Goal: Task Accomplishment & Management: Use online tool/utility

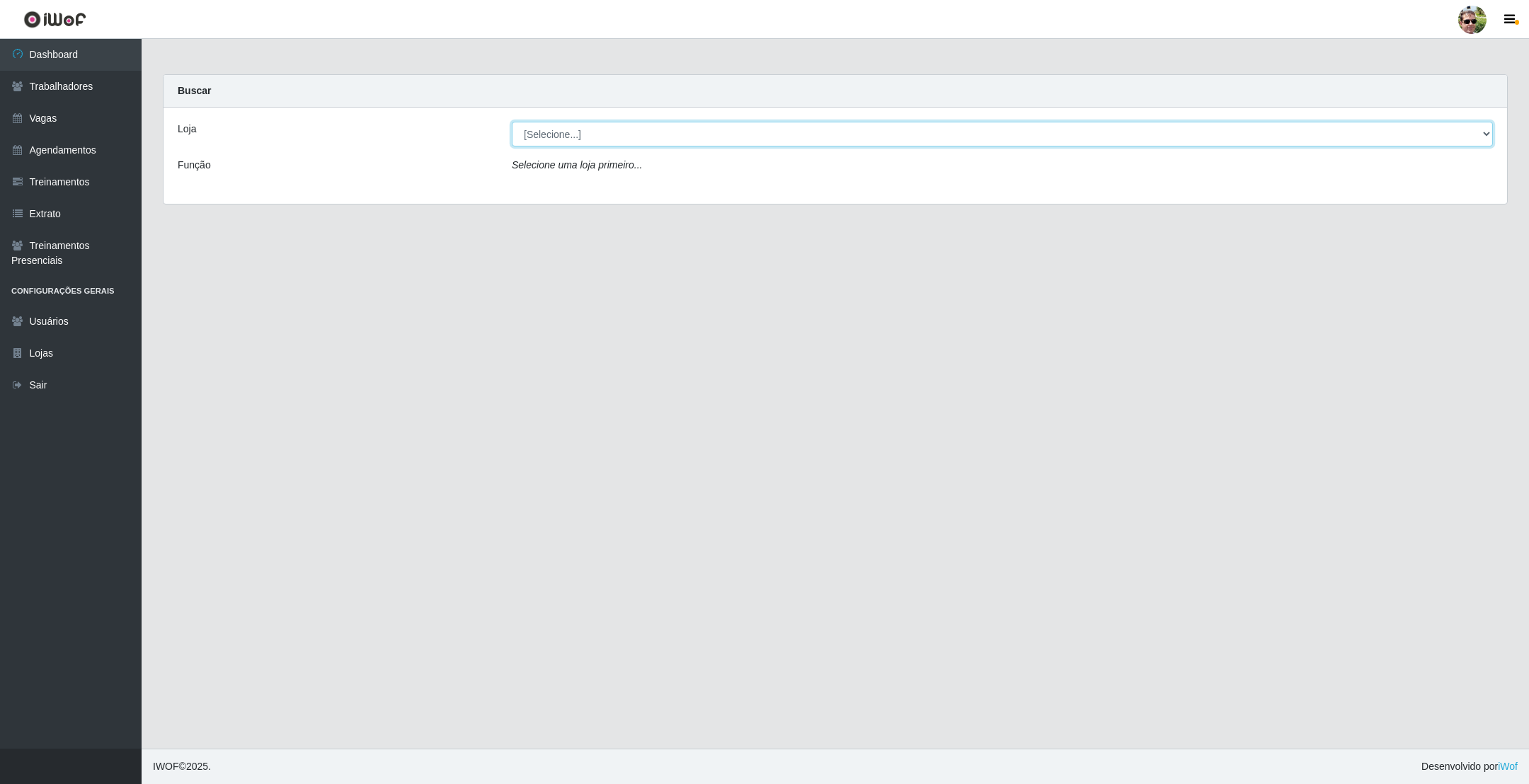
drag, startPoint x: 533, startPoint y: 130, endPoint x: 547, endPoint y: 137, distance: 15.7
click at [533, 130] on select "[Selecione...] [PERSON_NAME] Supermercado - Gurinhém" at bounding box center [1002, 134] width 981 height 25
select select "176"
click at [512, 122] on select "[Selecione...] [PERSON_NAME] Supermercado - Gurinhém" at bounding box center [1002, 134] width 981 height 25
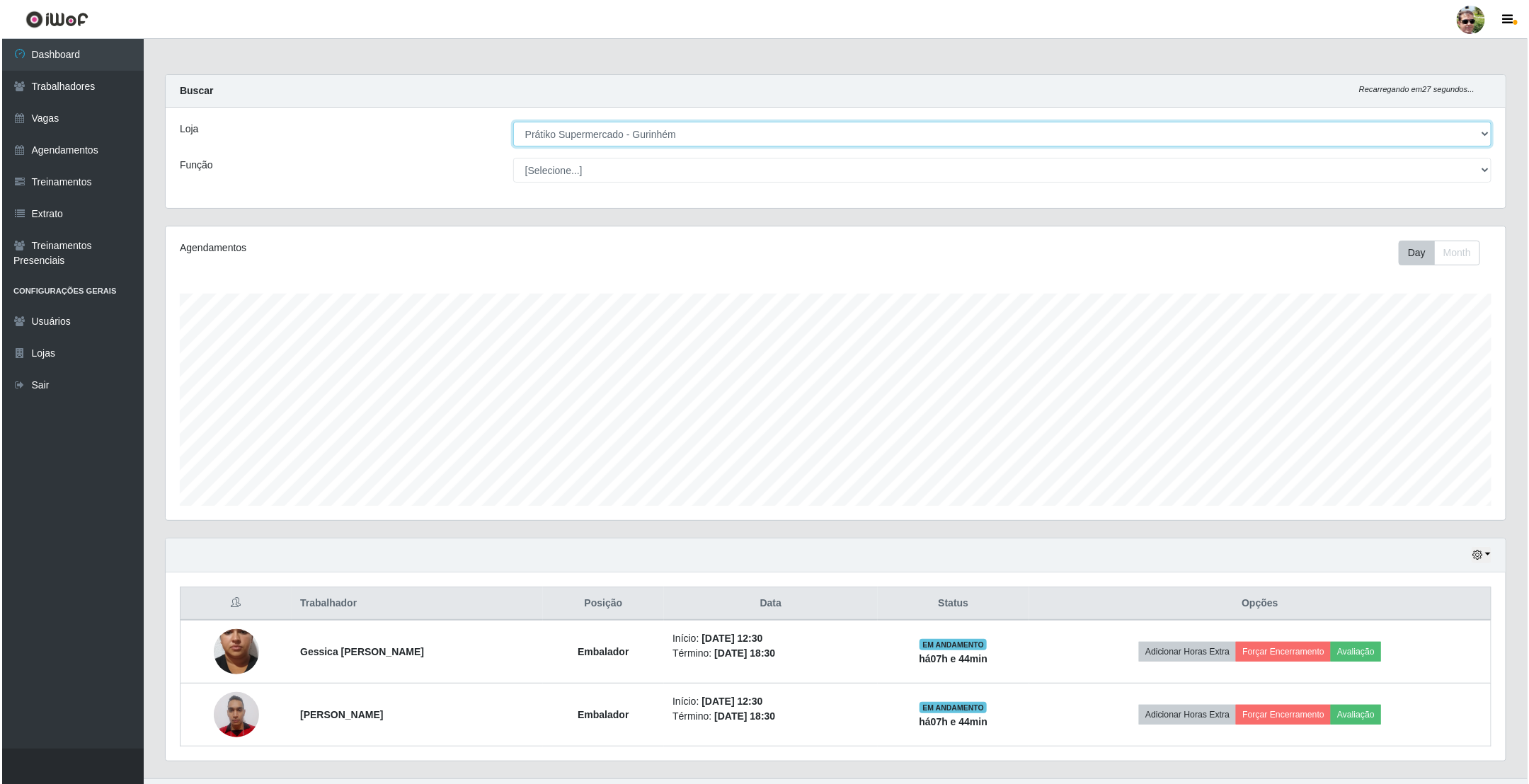
scroll to position [34, 0]
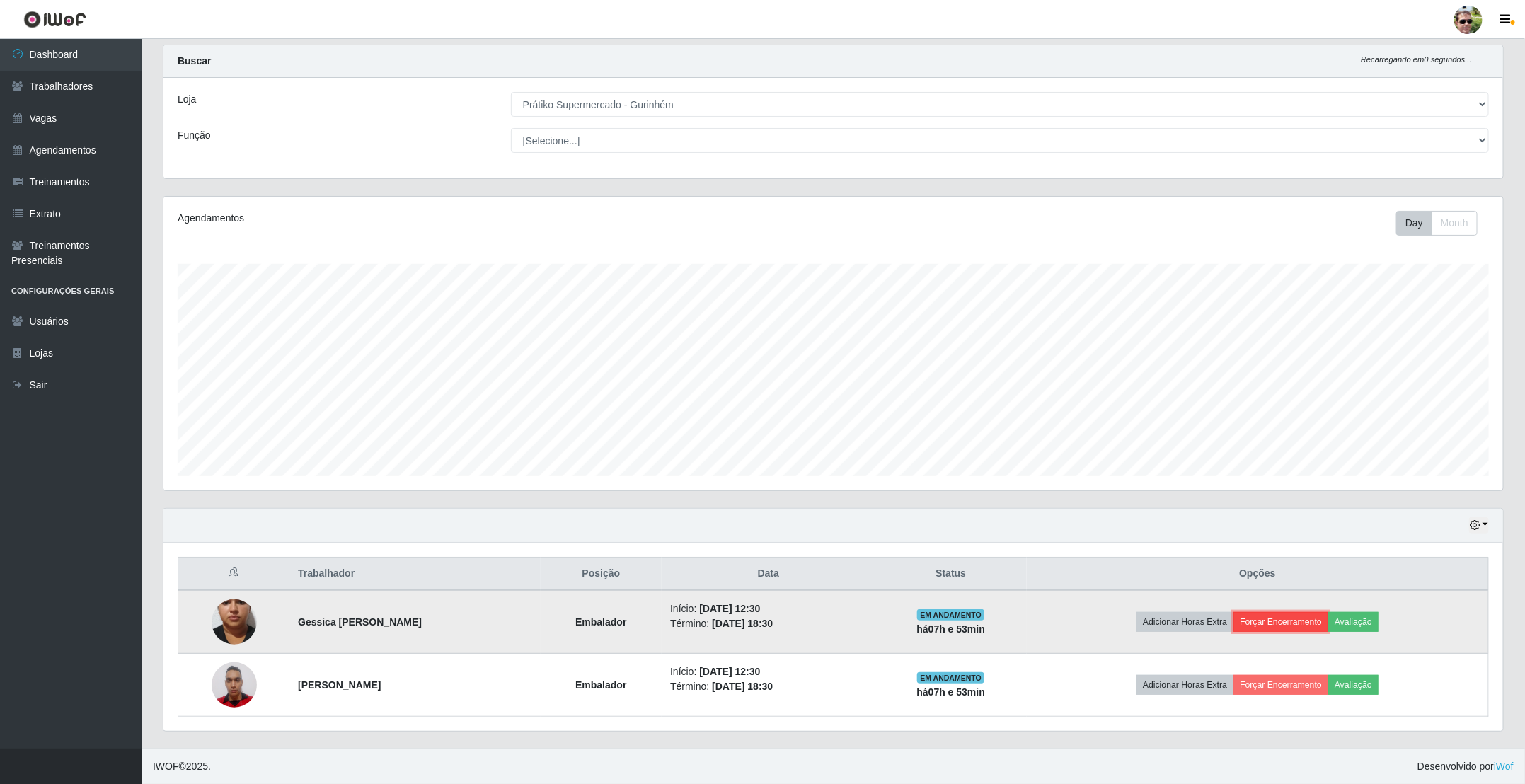
click at [1299, 623] on button "Forçar Encerramento" at bounding box center [1281, 622] width 95 height 20
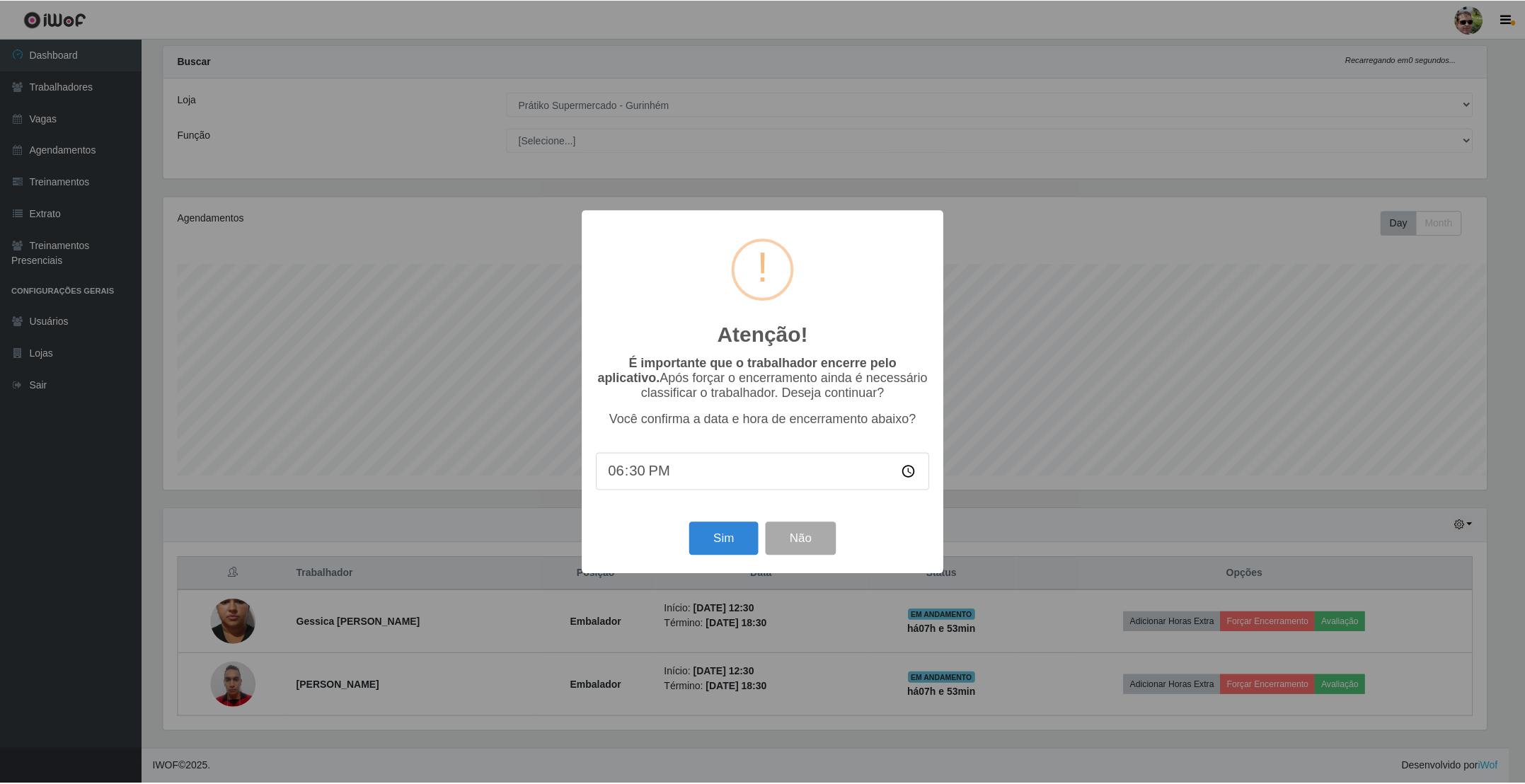
scroll to position [295, 1327]
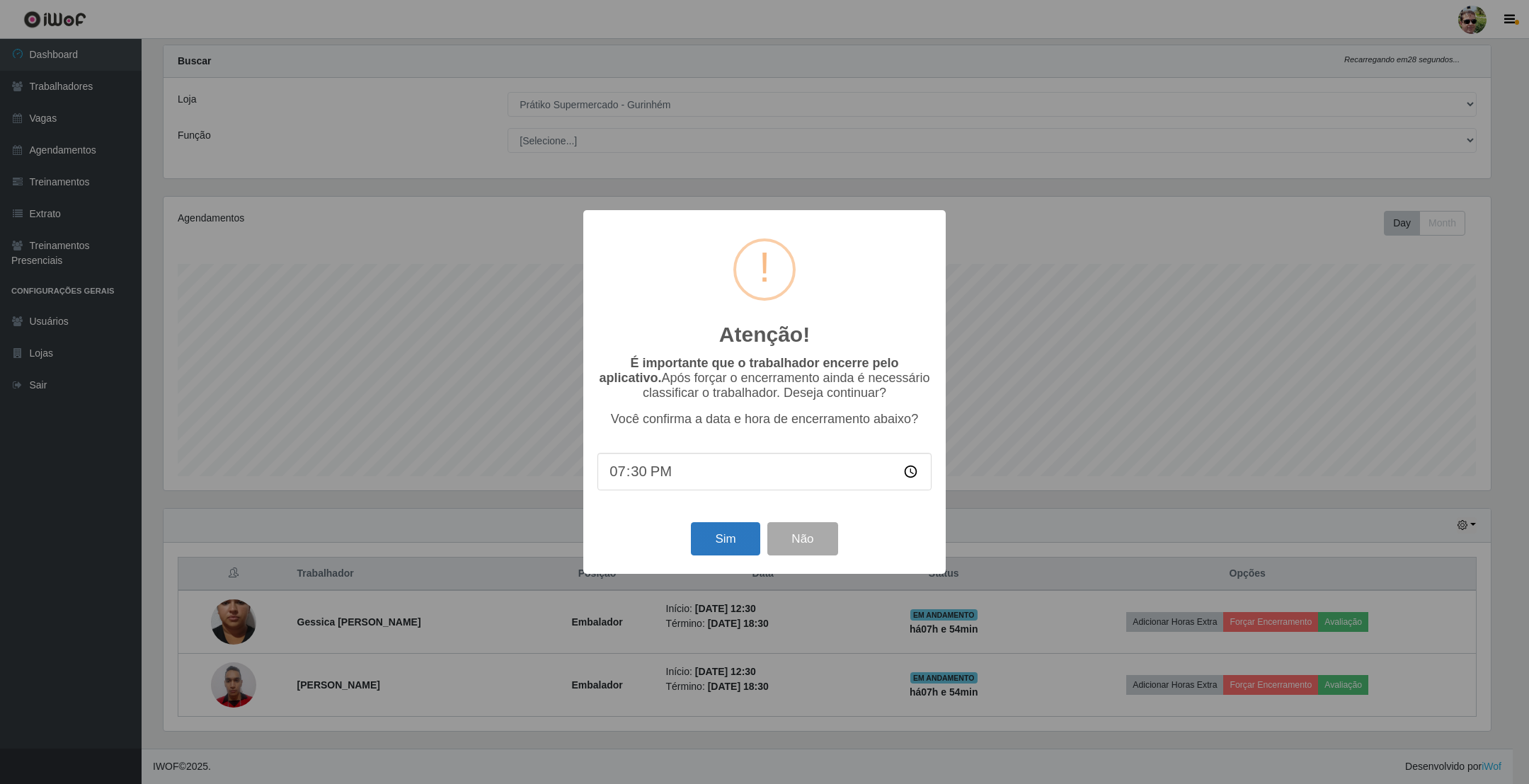
type input "19:00"
click at [739, 532] on button "Sim" at bounding box center [725, 538] width 69 height 34
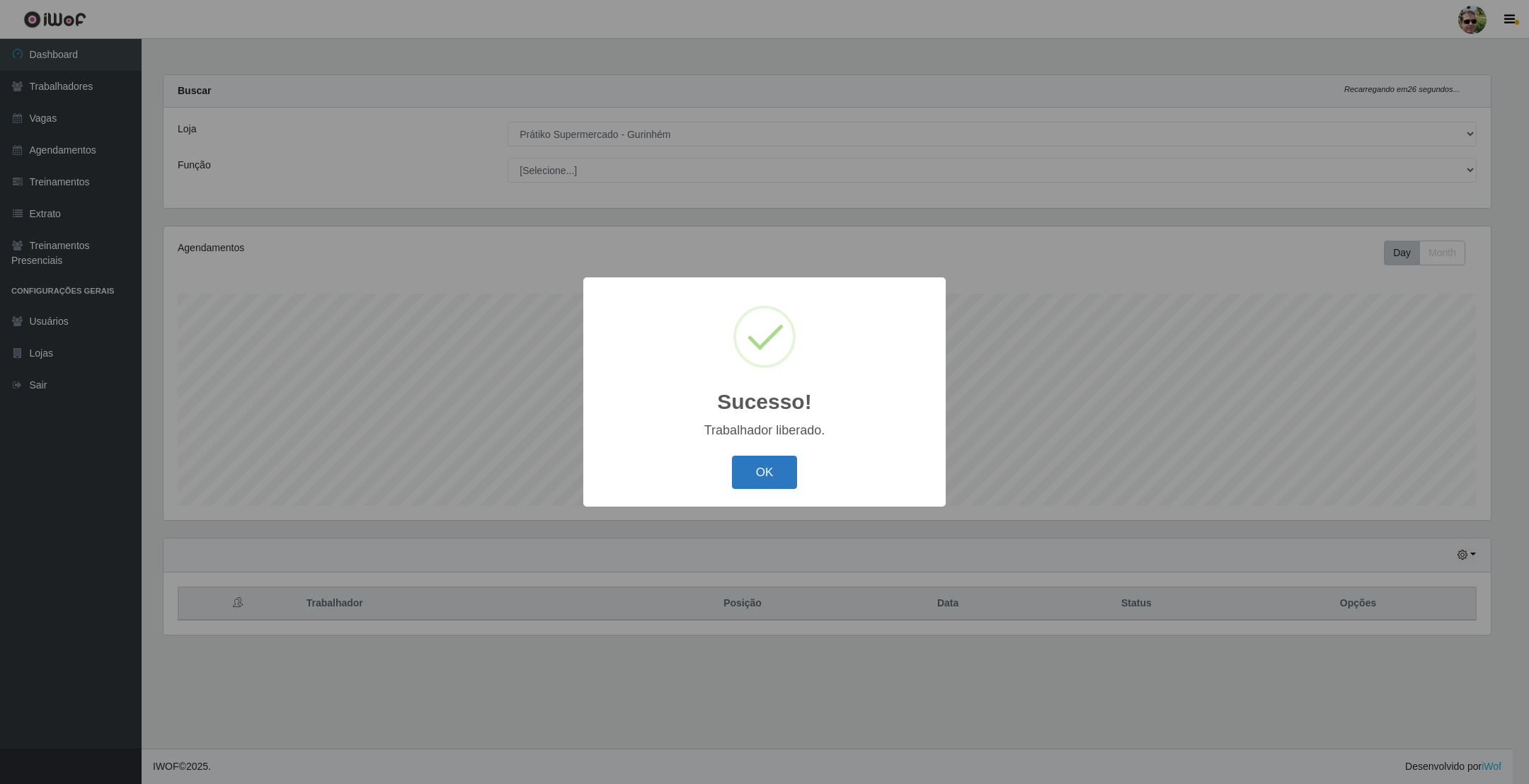
click at [779, 458] on button "OK" at bounding box center [765, 472] width 66 height 34
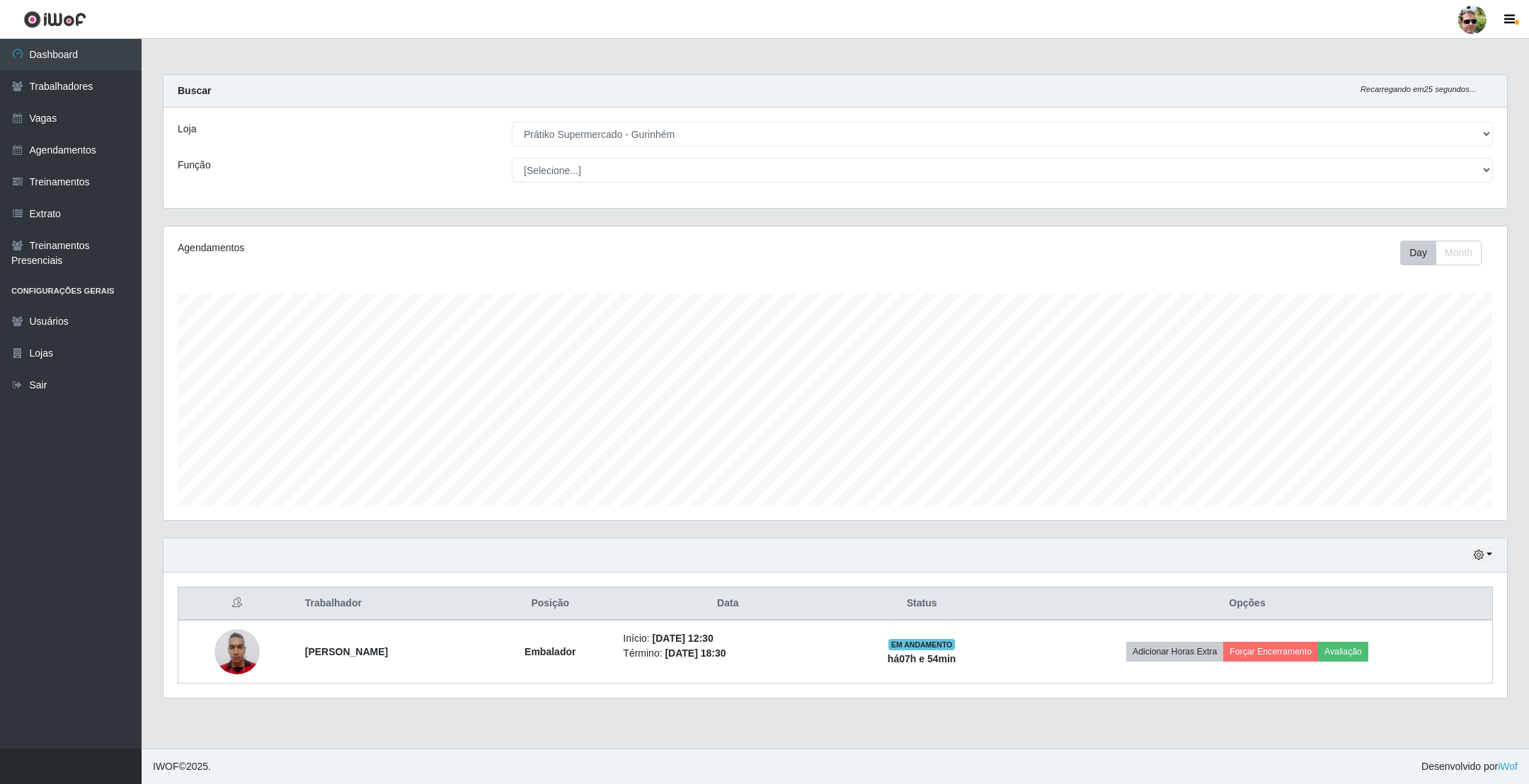
scroll to position [295, 1342]
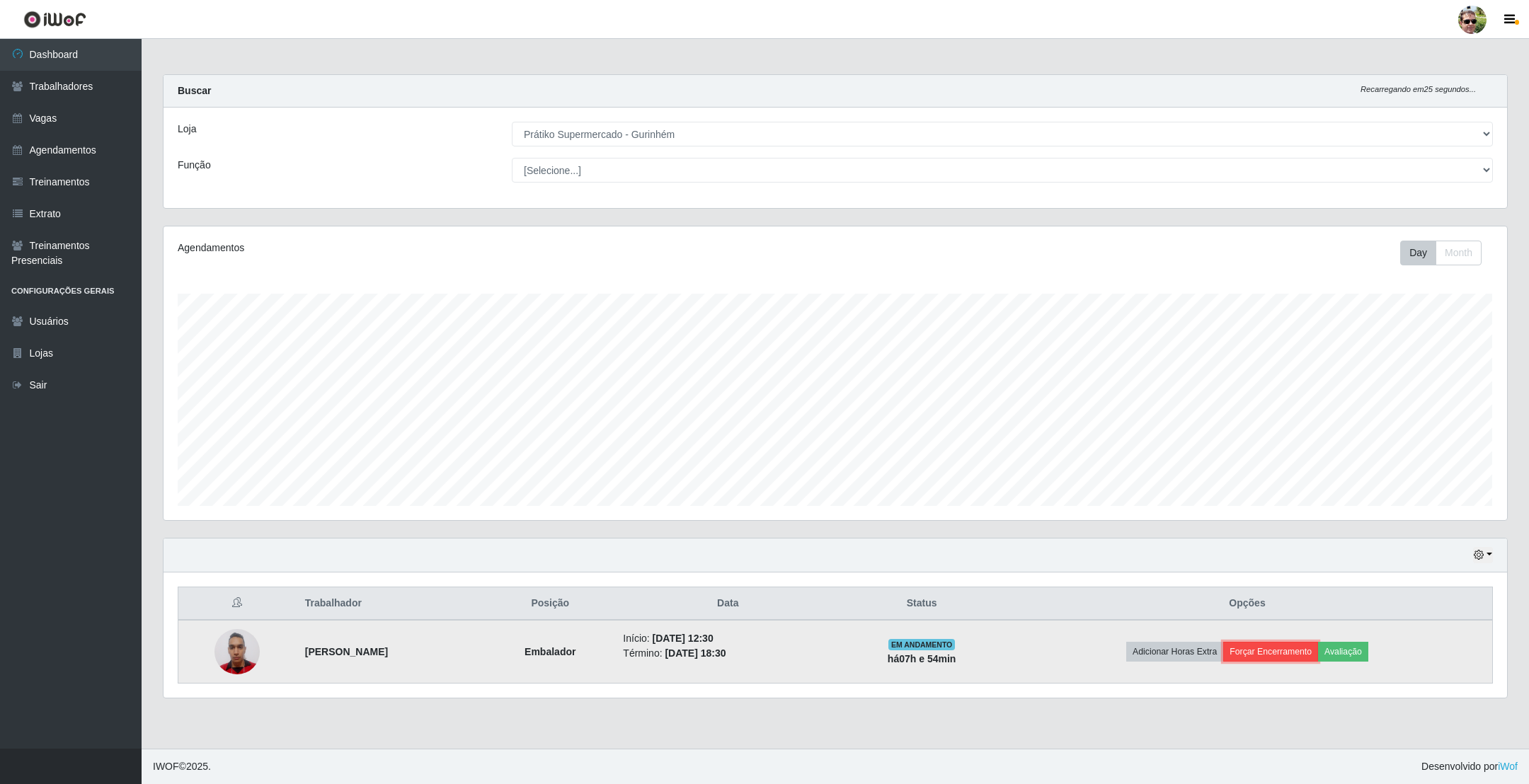
click at [1306, 655] on button "Forçar Encerramento" at bounding box center [1271, 652] width 95 height 20
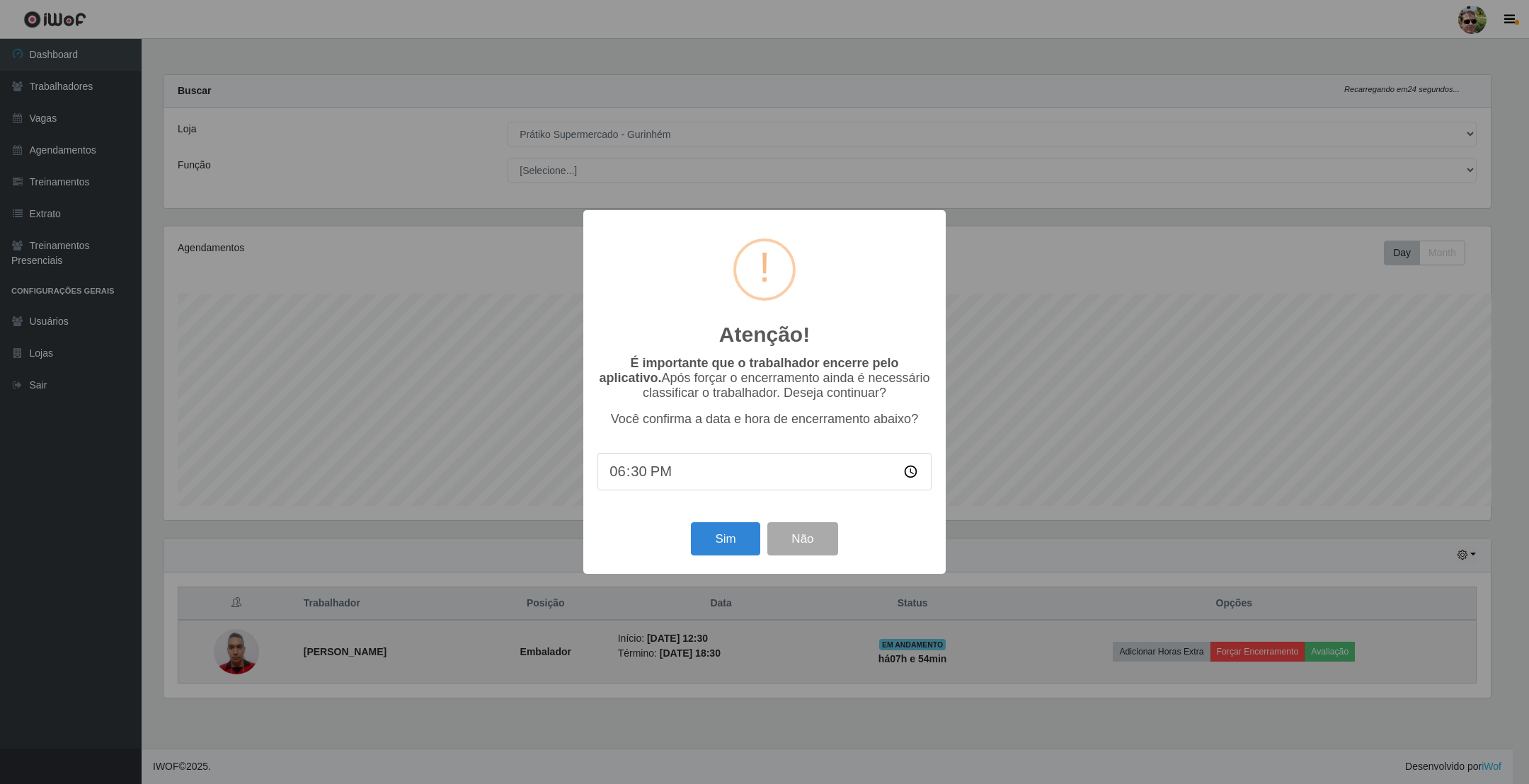
scroll to position [707287, 706520]
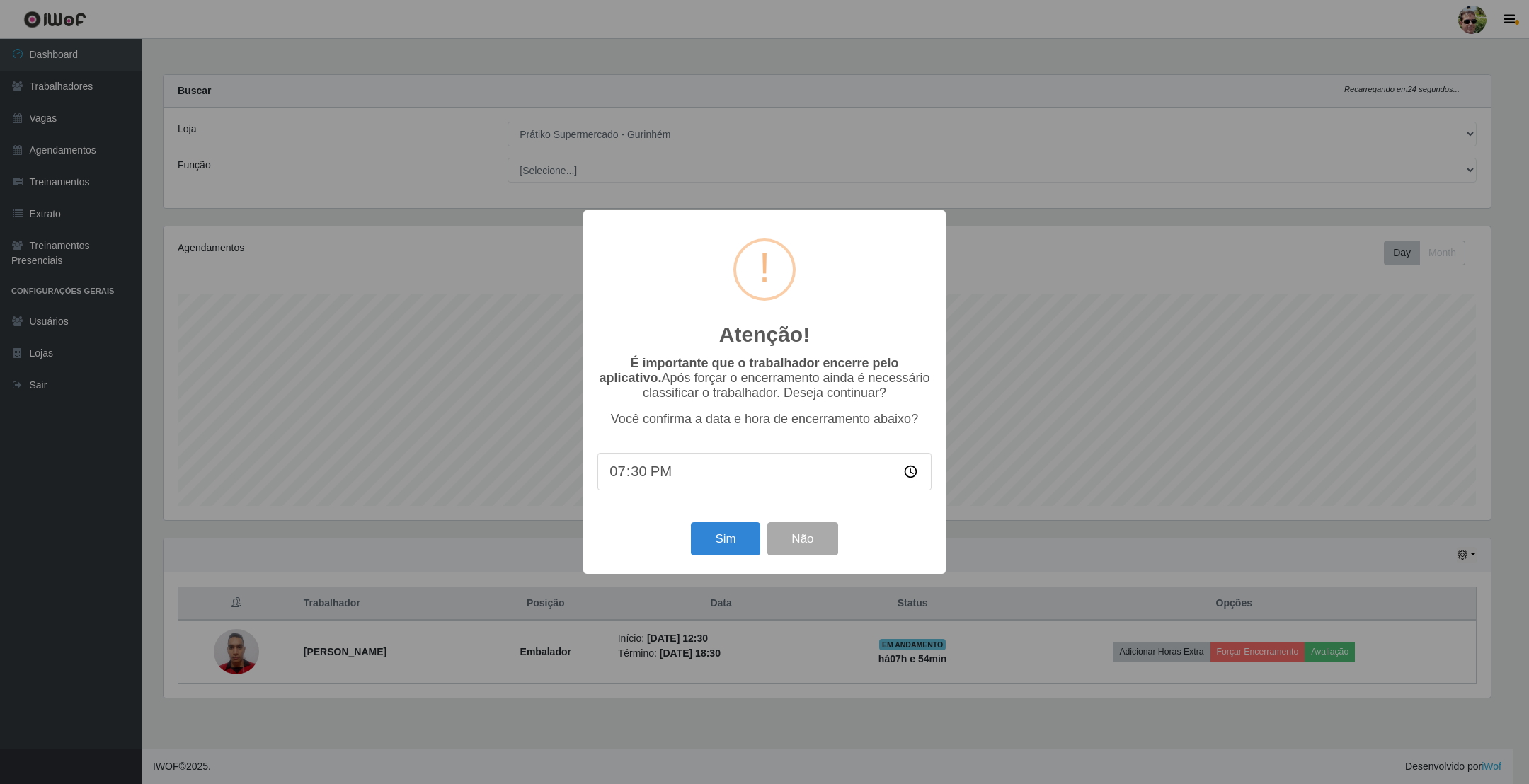
type input "19:00"
click at [731, 535] on button "Sim" at bounding box center [725, 538] width 69 height 34
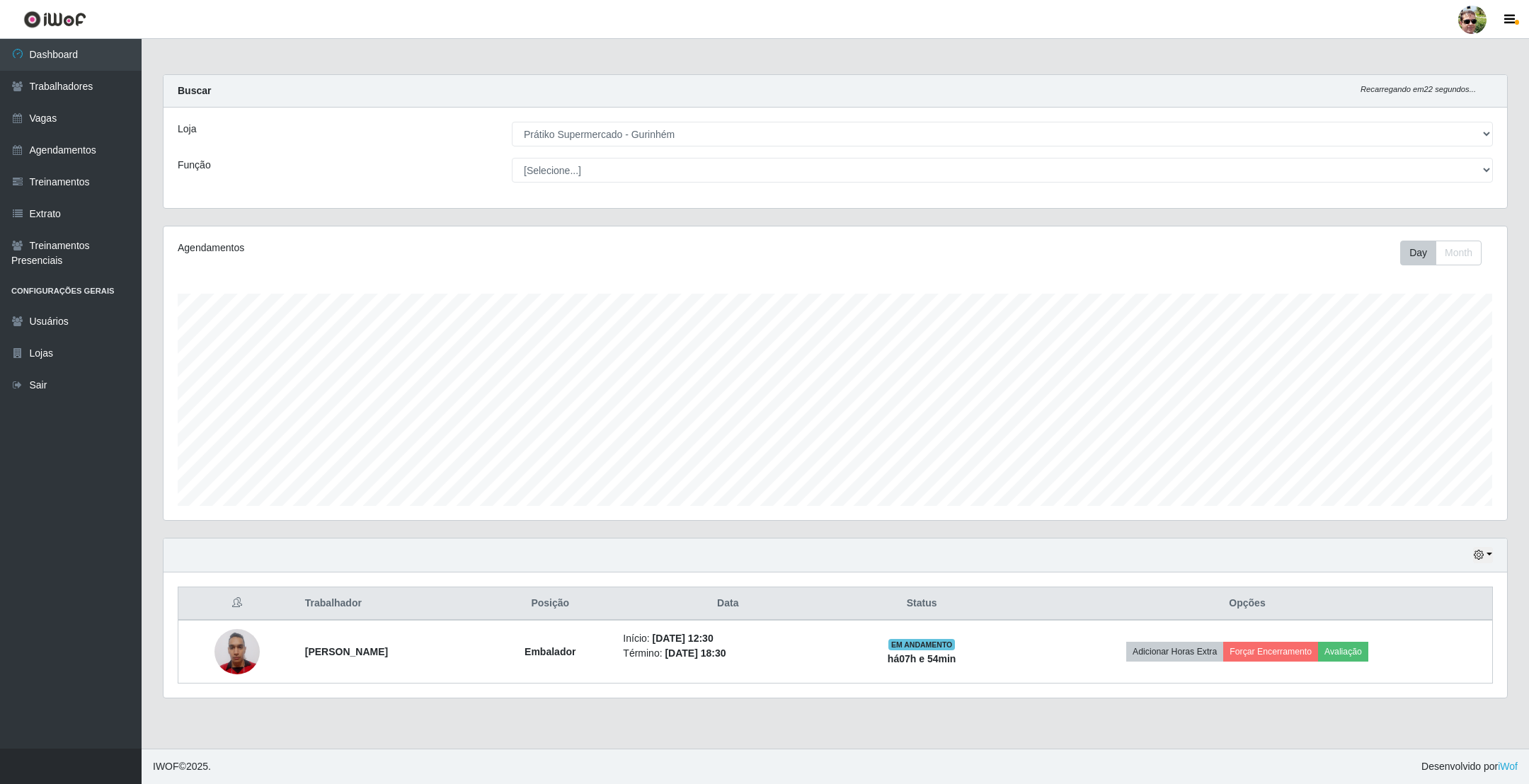
scroll to position [295, 1327]
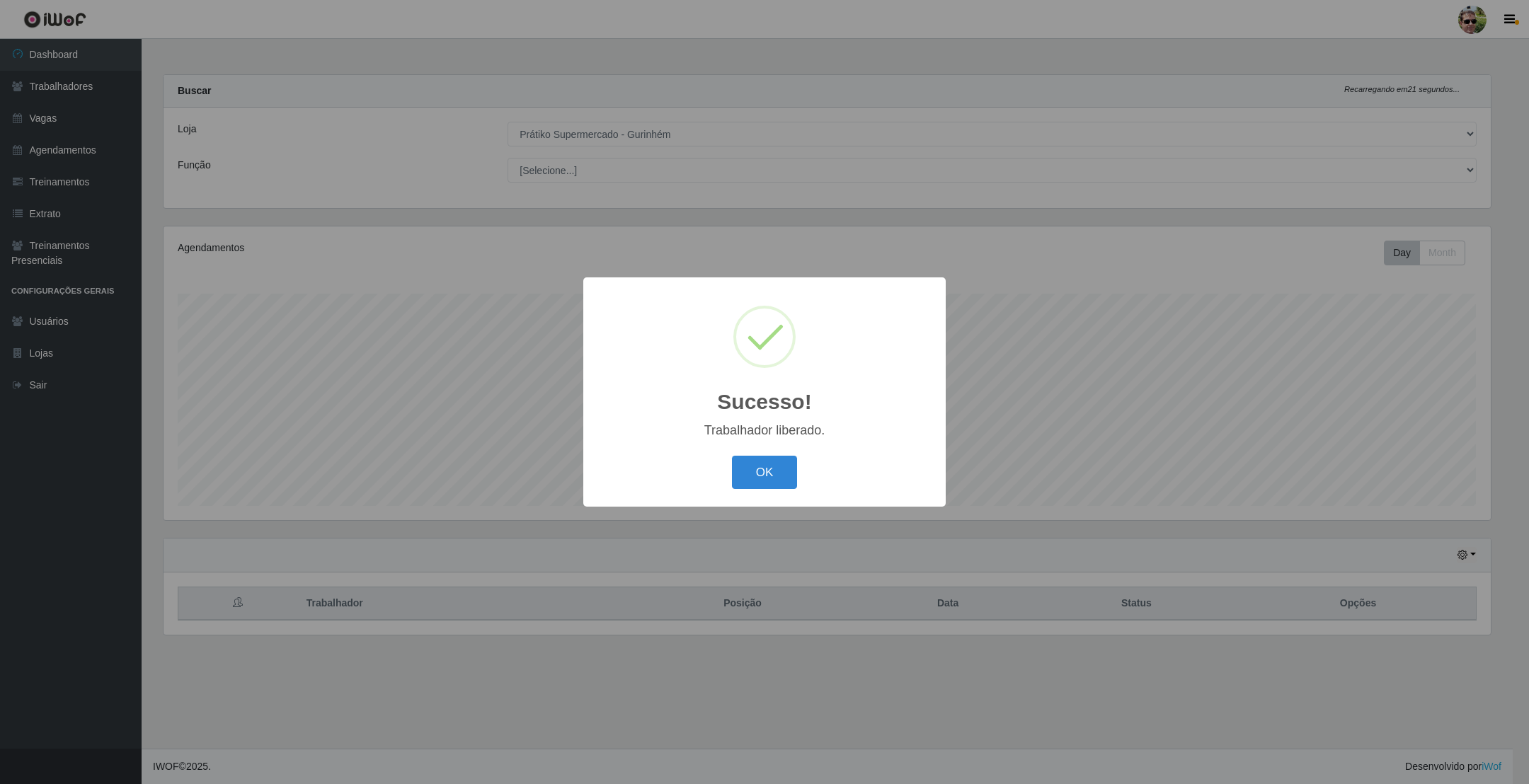
click at [732, 455] on button "OK" at bounding box center [765, 472] width 66 height 34
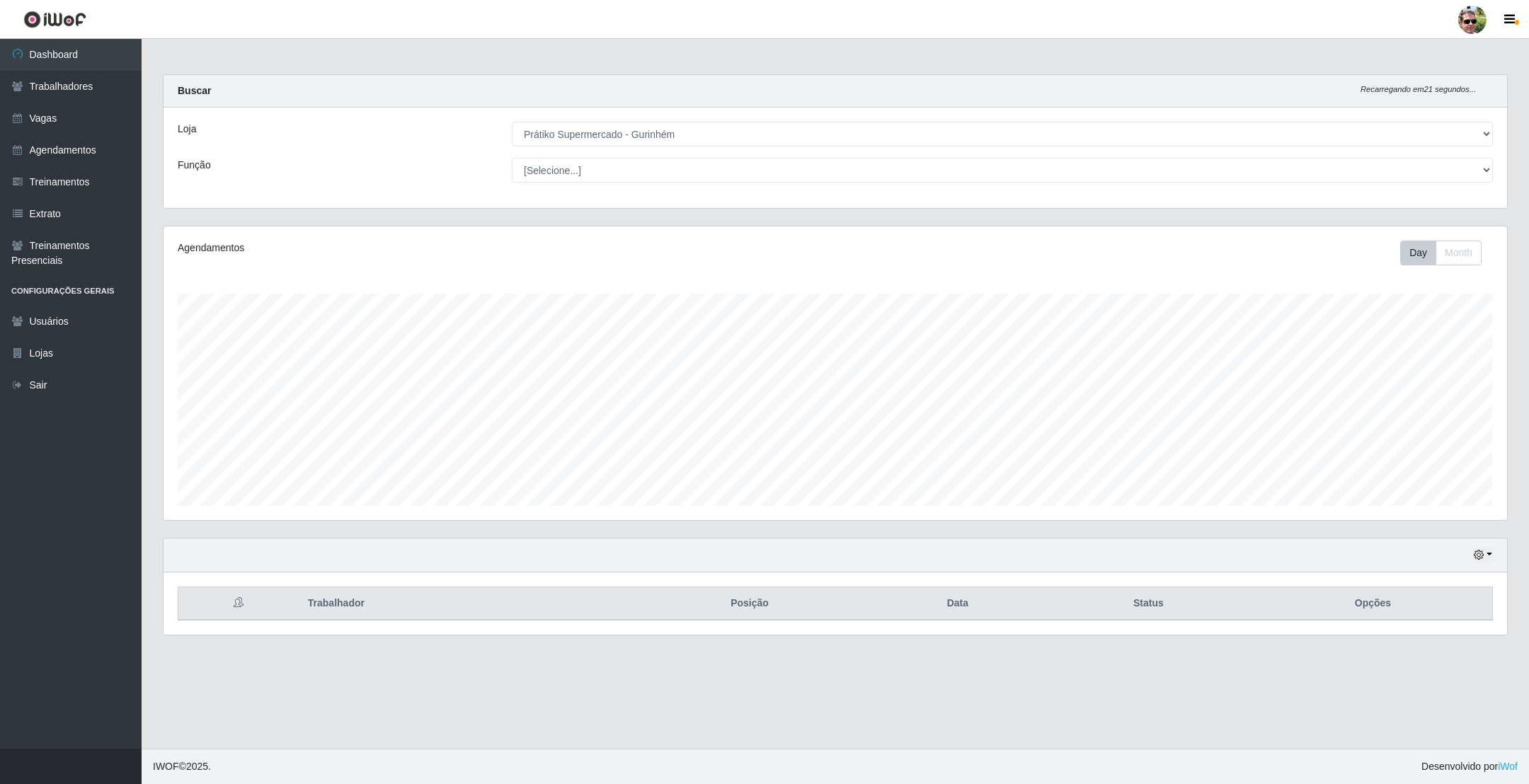
scroll to position [295, 1342]
